Goal: Transaction & Acquisition: Purchase product/service

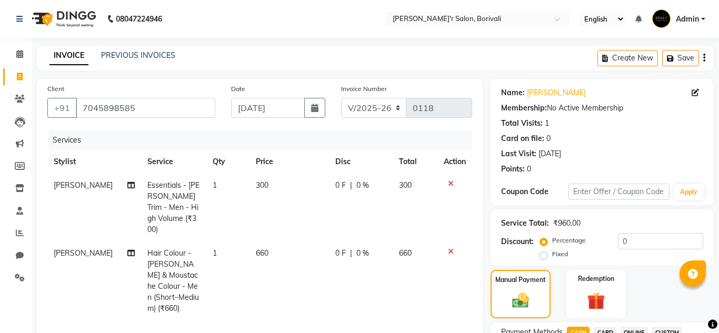
select select "8737"
select select "service"
select select "89313"
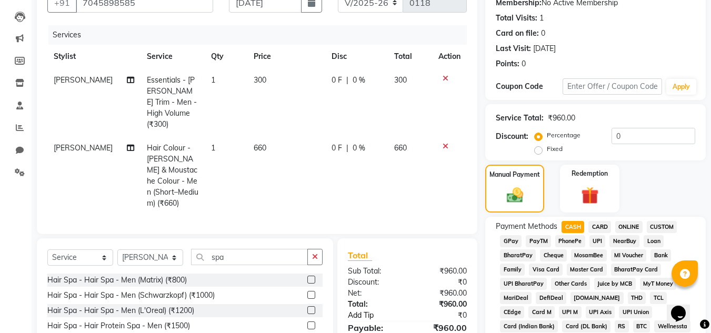
click at [364, 310] on link "Add Tip" at bounding box center [379, 315] width 78 height 11
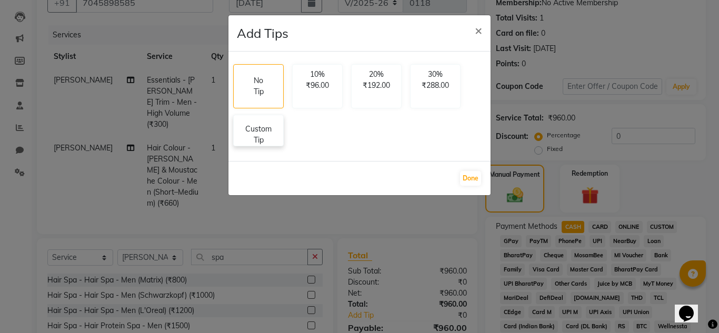
click at [259, 130] on p "Custom Tip" at bounding box center [258, 135] width 37 height 22
select select "89313"
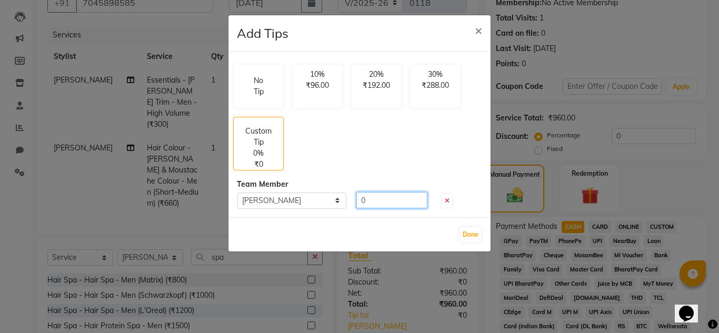
click at [395, 197] on input "0" at bounding box center [391, 200] width 71 height 16
type input "40"
click at [471, 233] on button "Done" at bounding box center [470, 234] width 21 height 15
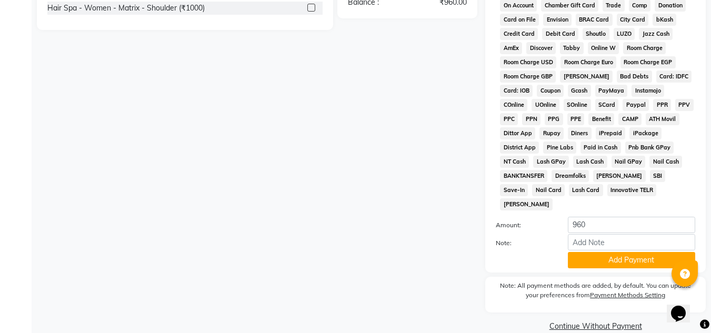
scroll to position [472, 0]
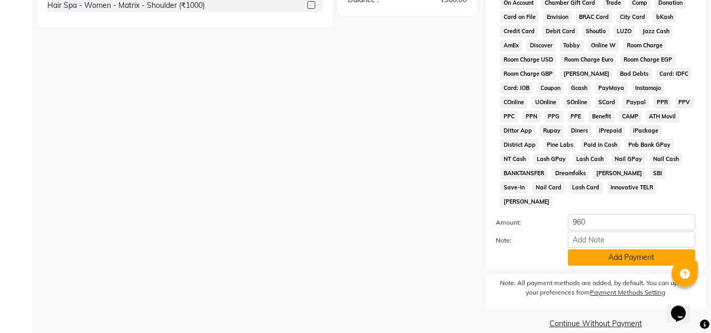
click at [646, 250] on button "Add Payment" at bounding box center [631, 258] width 127 height 16
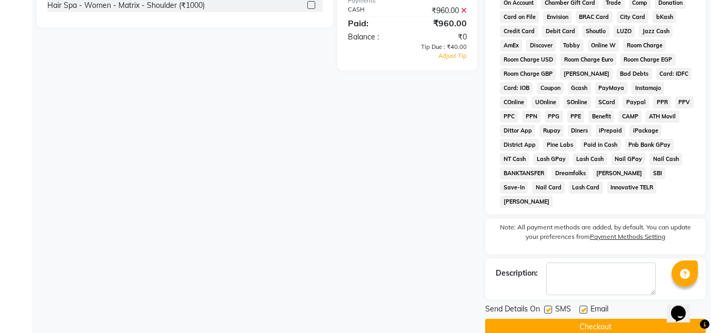
click at [602, 319] on button "Checkout" at bounding box center [595, 327] width 221 height 16
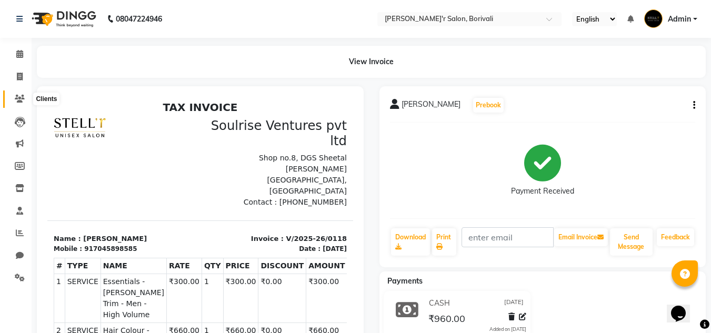
click at [25, 101] on span at bounding box center [20, 99] width 18 height 12
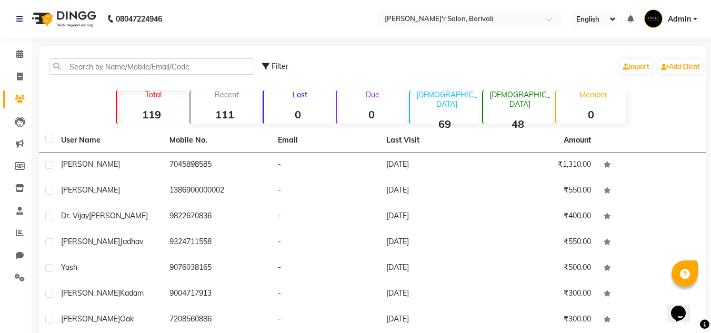
click at [342, 331] on div "User Name Mobile No. Email Last Visit Amount [PERSON_NAME] 7045898585 - [DATE] …" at bounding box center [372, 284] width 667 height 312
click at [17, 78] on icon at bounding box center [20, 77] width 6 height 8
select select "8737"
select select "service"
